Goal: Task Accomplishment & Management: Complete application form

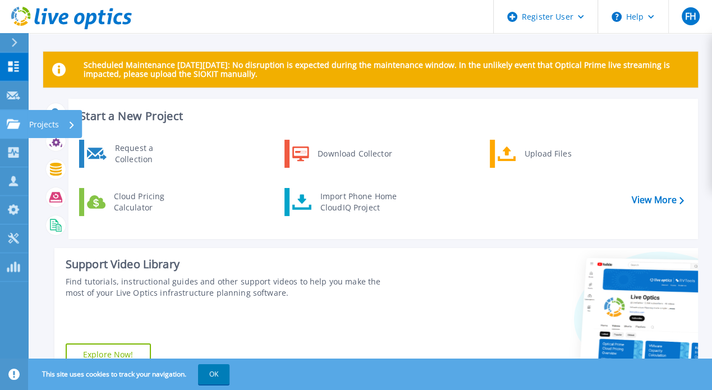
click at [10, 119] on div at bounding box center [13, 124] width 13 height 10
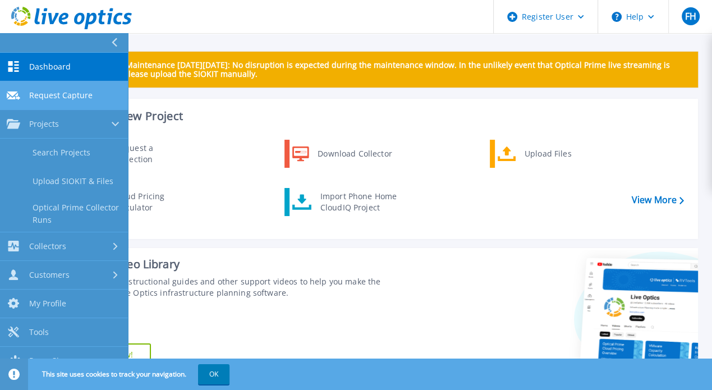
click at [65, 96] on span "Request Capture" at bounding box center [60, 95] width 63 height 10
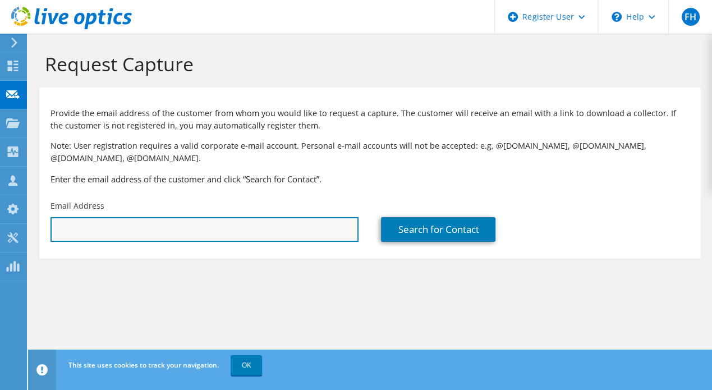
click at [88, 222] on input "text" at bounding box center [204, 229] width 308 height 25
paste input "[PERSON_NAME][EMAIL_ADDRESS][PERSON_NAME][DOMAIN_NAME]"
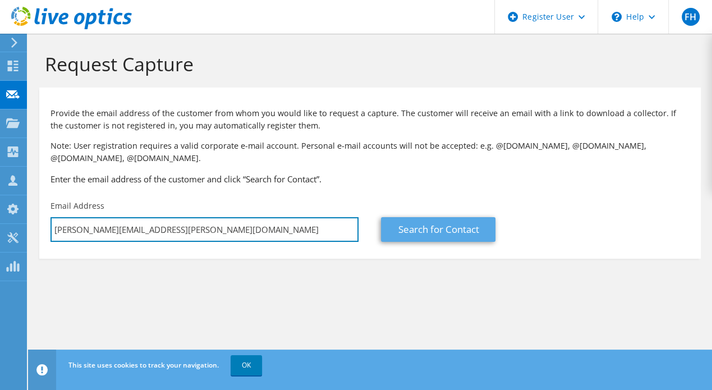
type input "[PERSON_NAME][EMAIL_ADDRESS][PERSON_NAME][DOMAIN_NAME]"
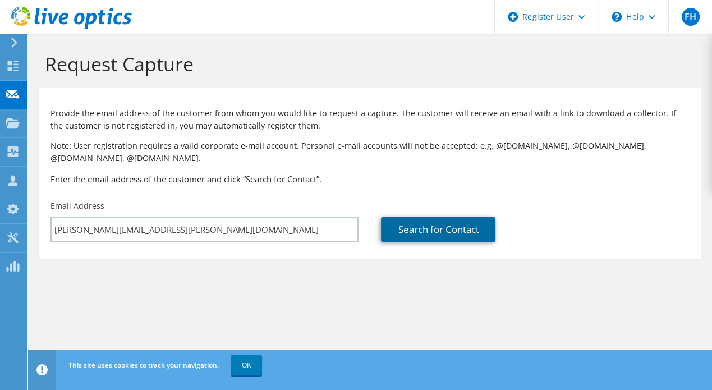
click at [438, 224] on link "Search for Contact" at bounding box center [438, 229] width 114 height 25
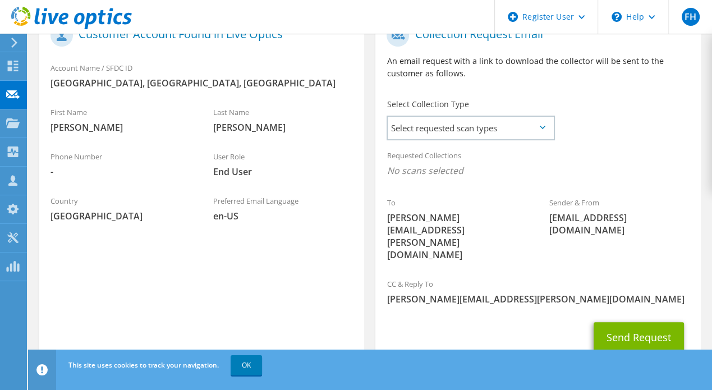
scroll to position [258, 0]
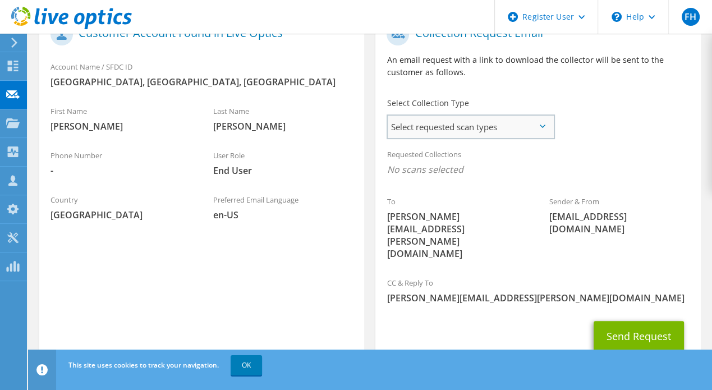
click at [469, 116] on span "Select requested scan types" at bounding box center [470, 127] width 165 height 22
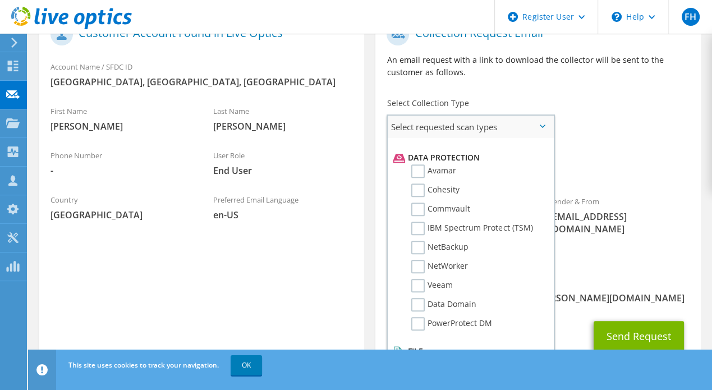
scroll to position [481, 0]
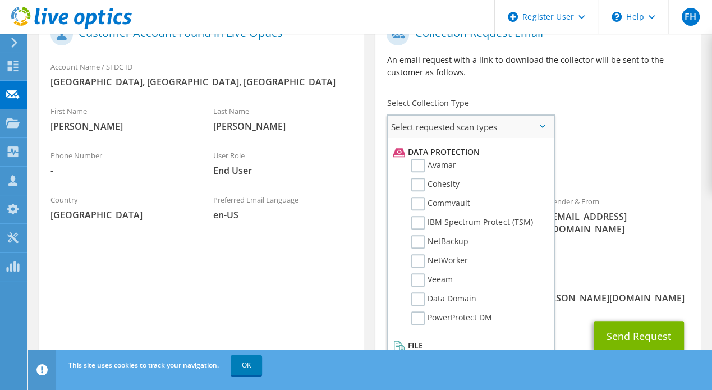
click at [498, 216] on label "IBM Spectrum Protect (TSM)" at bounding box center [471, 222] width 121 height 13
click at [0, 0] on input "IBM Spectrum Protect (TSM)" at bounding box center [0, 0] width 0 height 0
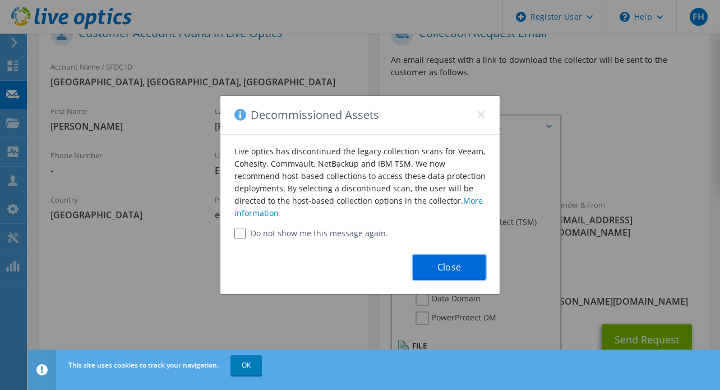
click at [460, 259] on button "Close" at bounding box center [449, 267] width 73 height 25
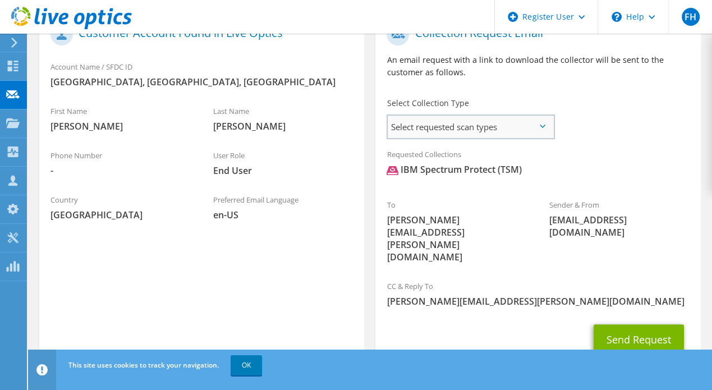
click at [495, 130] on span "Select requested scan types" at bounding box center [470, 127] width 165 height 22
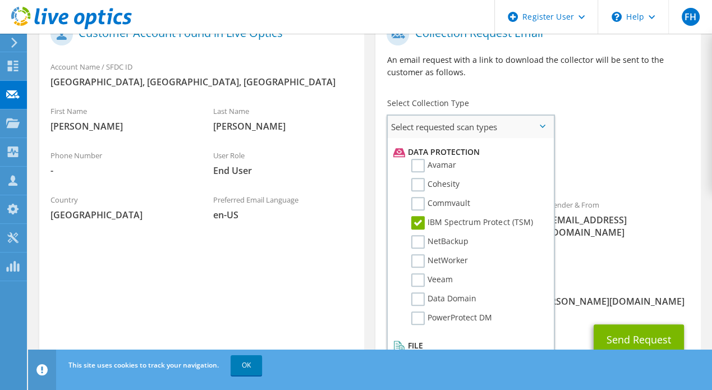
click at [462, 216] on label "IBM Spectrum Protect (TSM)" at bounding box center [471, 222] width 121 height 13
click at [0, 0] on input "IBM Spectrum Protect (TSM)" at bounding box center [0, 0] width 0 height 0
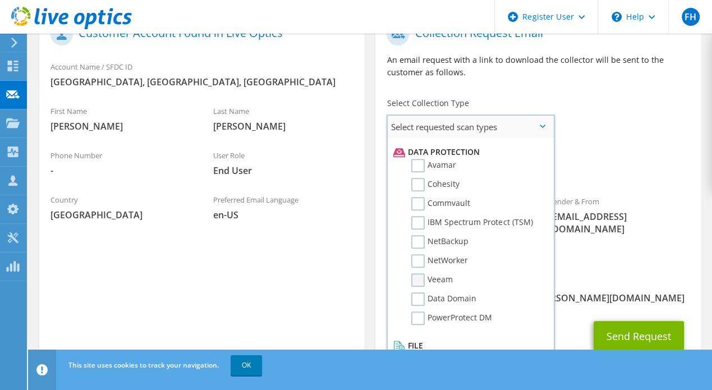
click at [418, 273] on label "Veeam" at bounding box center [432, 279] width 42 height 13
click at [0, 0] on input "Veeam" at bounding box center [0, 0] width 0 height 0
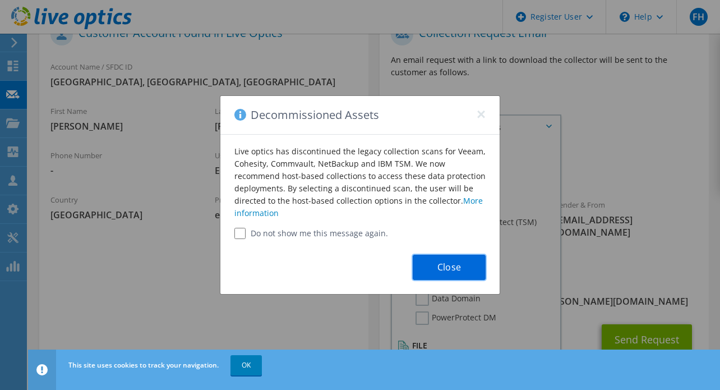
click at [430, 264] on button "Close" at bounding box center [449, 267] width 73 height 25
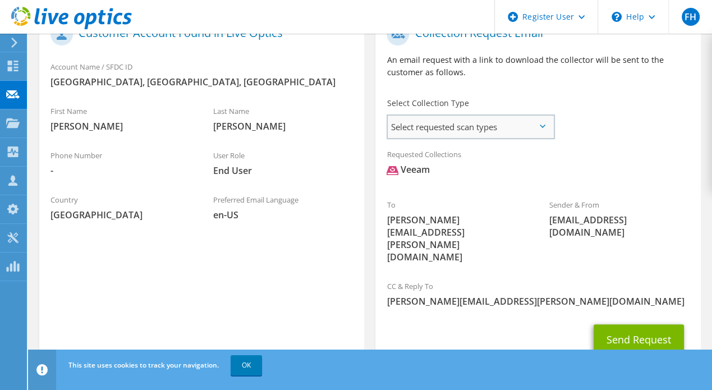
click at [464, 122] on span "Select requested scan types" at bounding box center [470, 127] width 165 height 22
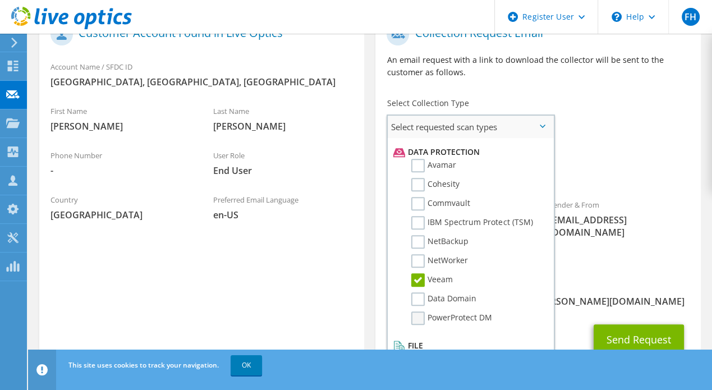
scroll to position [264, 0]
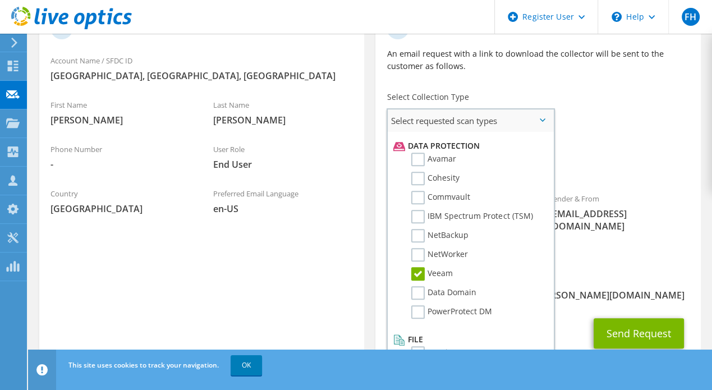
click at [417, 267] on label "Veeam" at bounding box center [432, 273] width 42 height 13
click at [0, 0] on input "Veeam" at bounding box center [0, 0] width 0 height 0
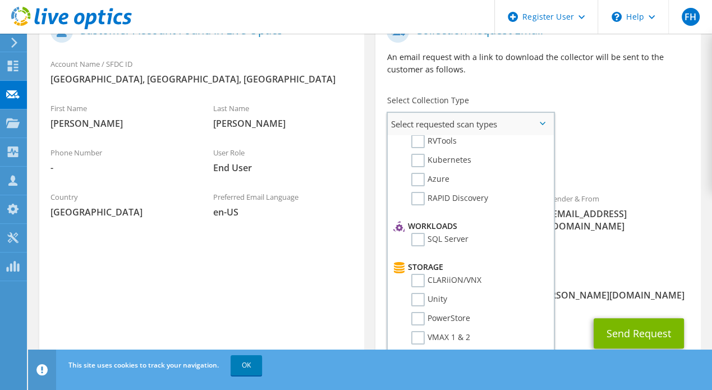
scroll to position [0, 0]
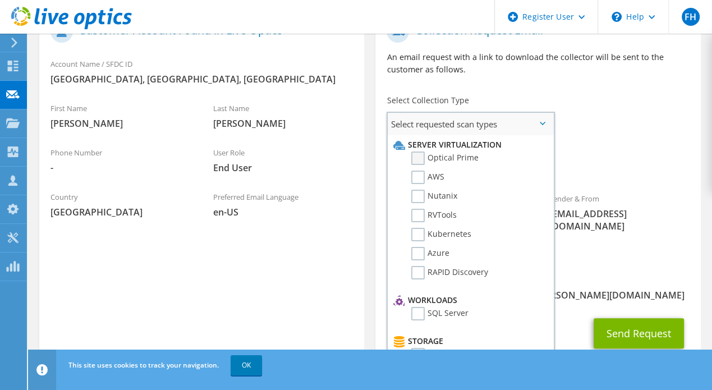
click at [417, 153] on label "Optical Prime" at bounding box center [444, 157] width 67 height 13
click at [0, 0] on input "Optical Prime" at bounding box center [0, 0] width 0 height 0
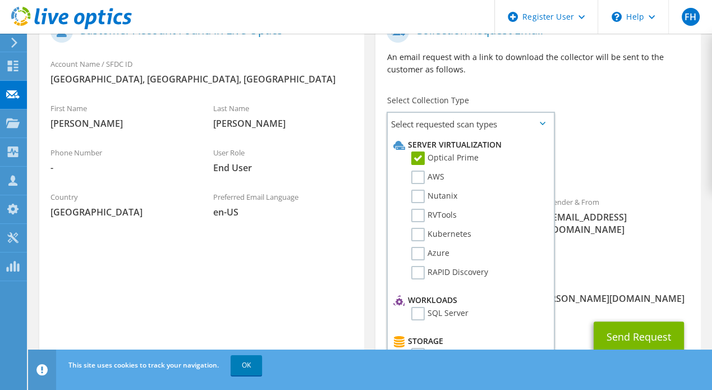
click at [597, 173] on span "Optical Prime" at bounding box center [537, 169] width 302 height 19
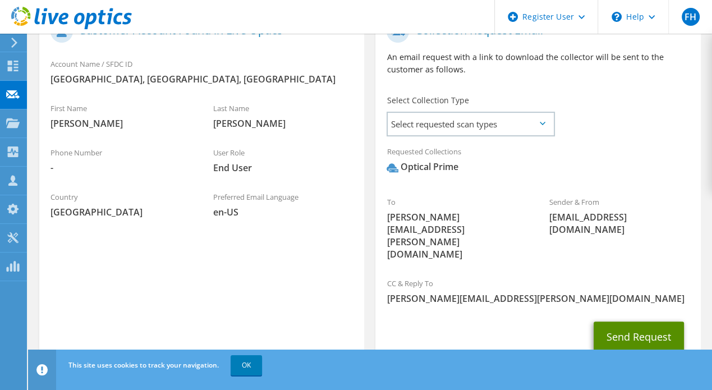
click at [642, 321] on button "Send Request" at bounding box center [638, 336] width 90 height 30
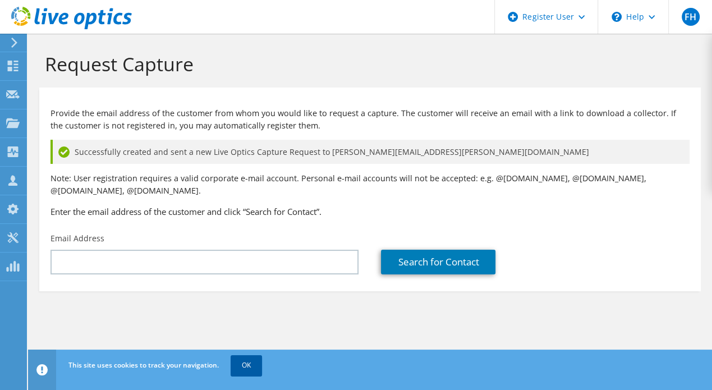
click at [233, 355] on link "OK" at bounding box center [246, 365] width 31 height 20
